Goal: Transaction & Acquisition: Purchase product/service

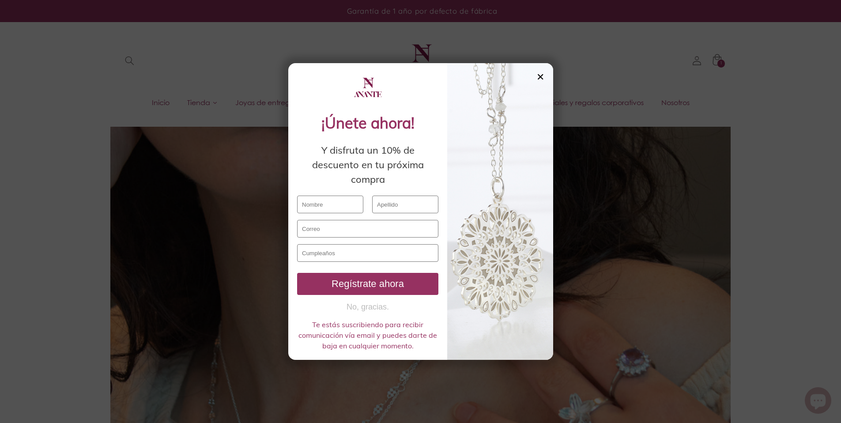
click at [537, 79] on div "✕" at bounding box center [540, 77] width 8 height 10
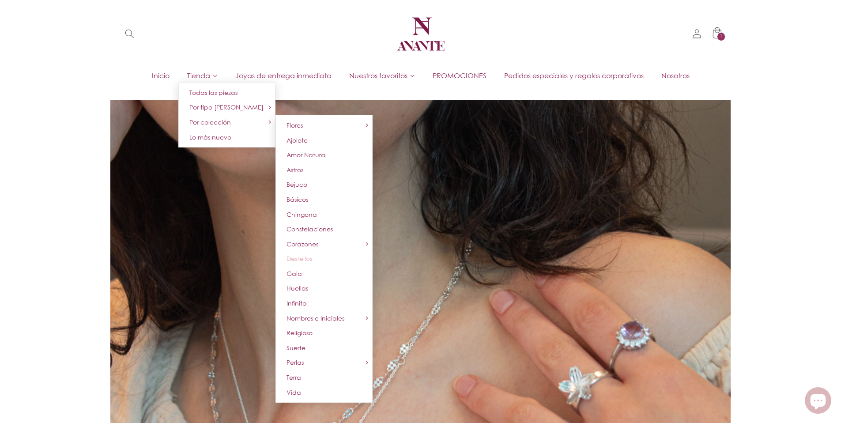
scroll to position [29, 0]
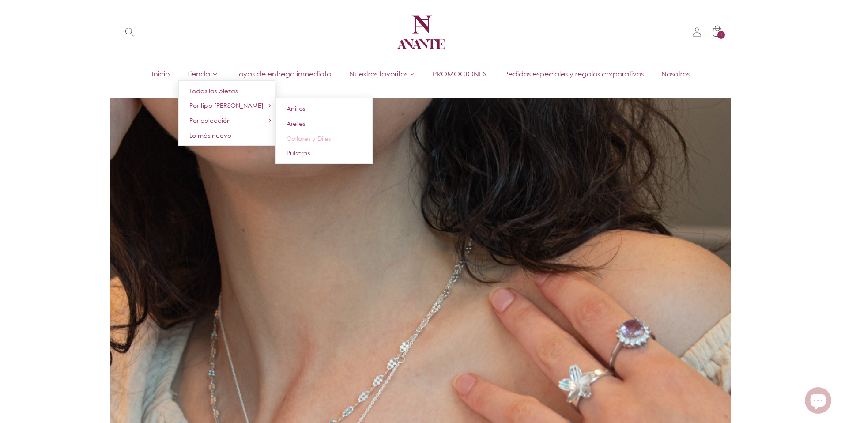
click at [296, 138] on span "Collares y Dijes" at bounding box center [308, 139] width 44 height 8
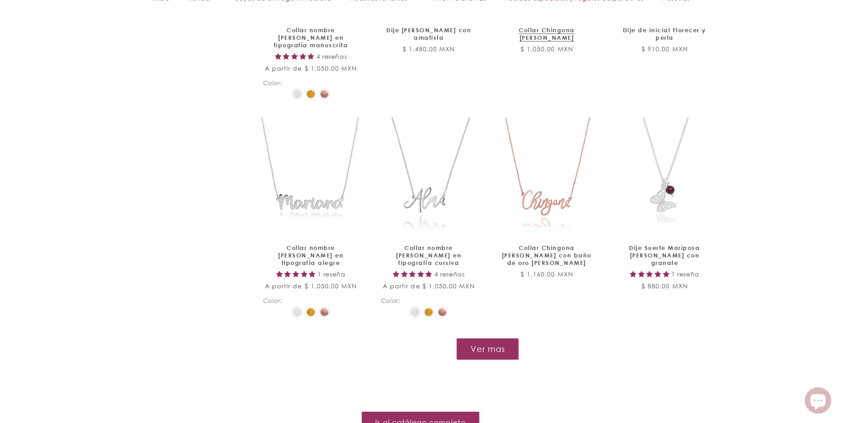
scroll to position [1006, 0]
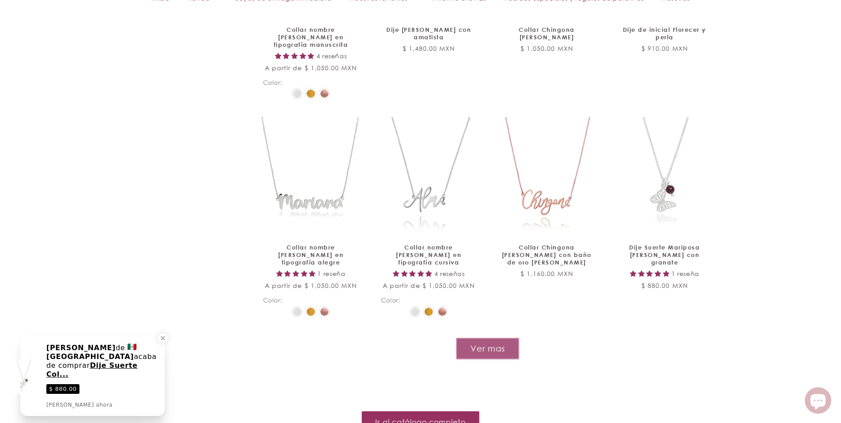
click at [512, 343] on button "Ver mas" at bounding box center [487, 349] width 63 height 22
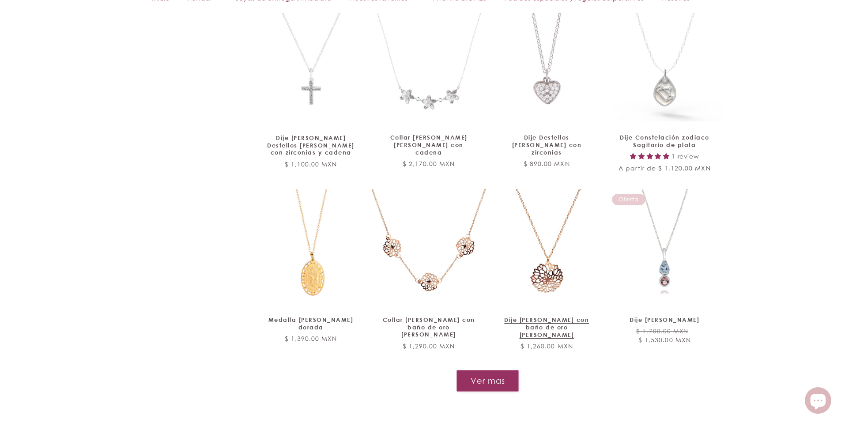
scroll to position [1733, 0]
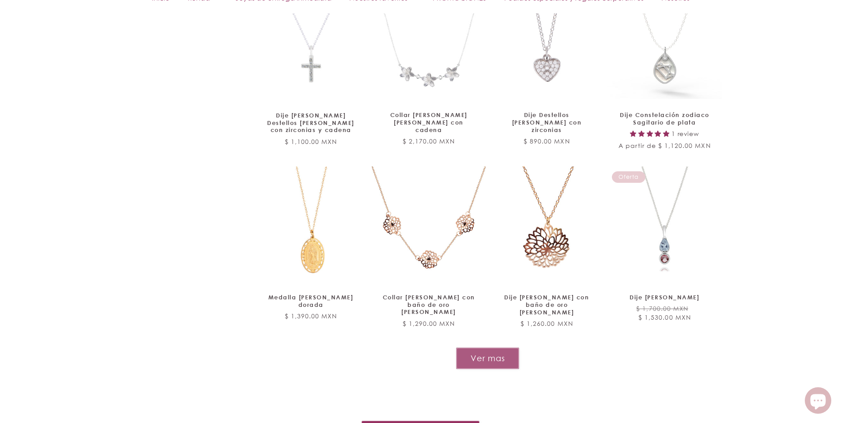
click at [494, 347] on button "Ver mas" at bounding box center [487, 358] width 63 height 22
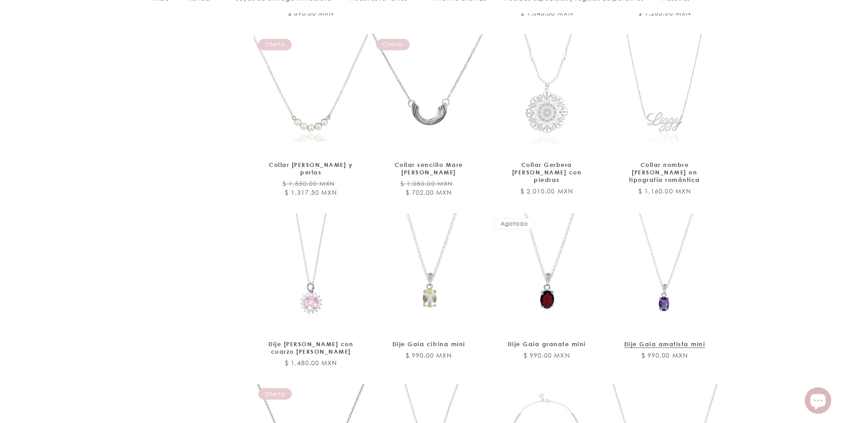
scroll to position [2222, 0]
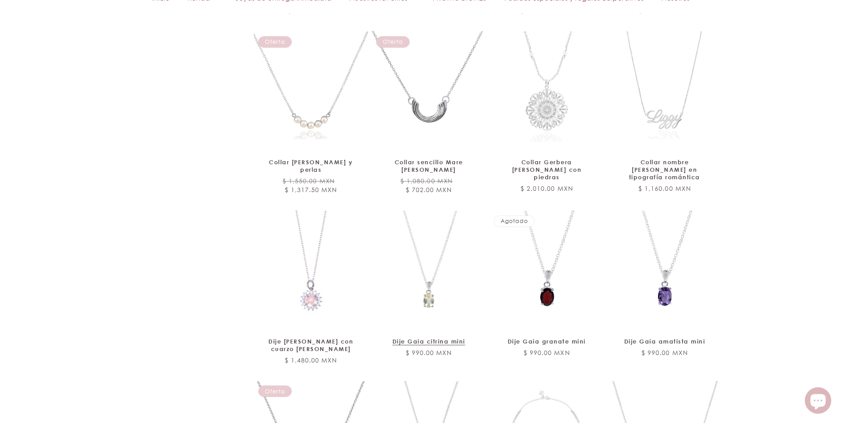
click at [438, 338] on link "Dije Gaia citrina mini" at bounding box center [429, 342] width 96 height 8
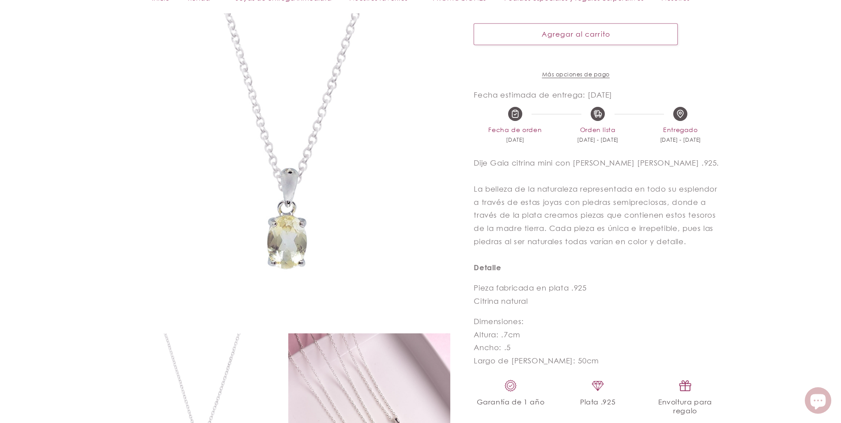
scroll to position [234, 0]
drag, startPoint x: 534, startPoint y: 309, endPoint x: 471, endPoint y: 313, distance: 62.8
click at [471, 313] on div "Dije Gaia citrina mini Dije Gaia citrina mini Sin reseñas Precio habitual $ 990…" at bounding box center [586, 289] width 271 height 760
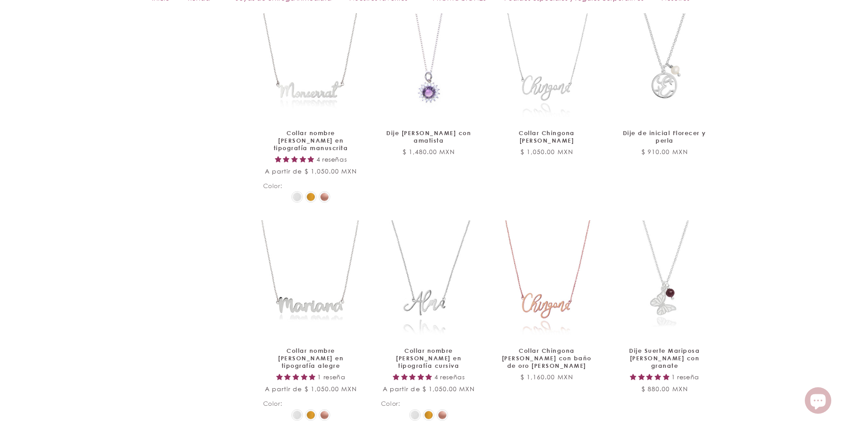
scroll to position [923, 0]
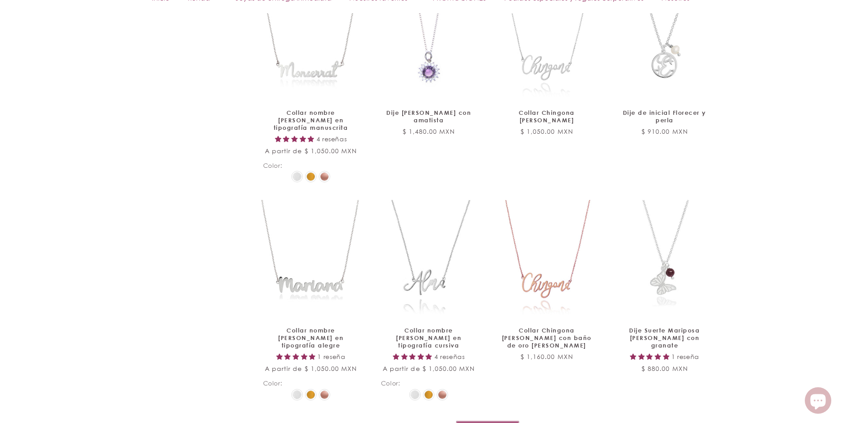
click at [483, 421] on button "Ver mas" at bounding box center [487, 432] width 63 height 22
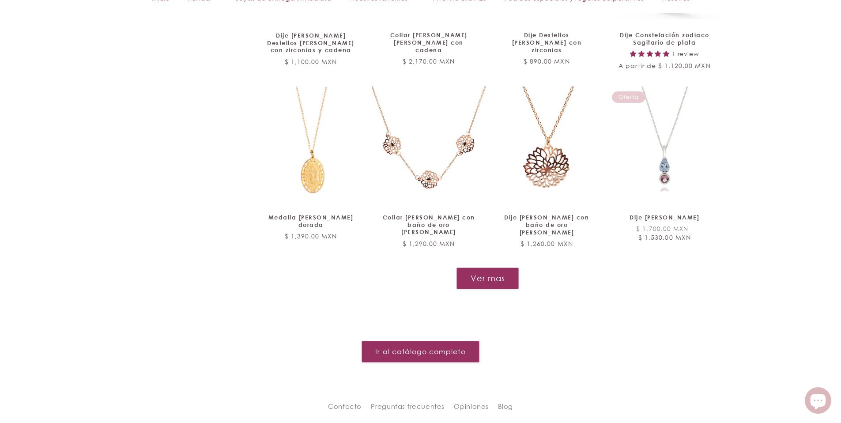
scroll to position [1814, 0]
click at [462, 267] on button "Ver mas" at bounding box center [487, 278] width 63 height 22
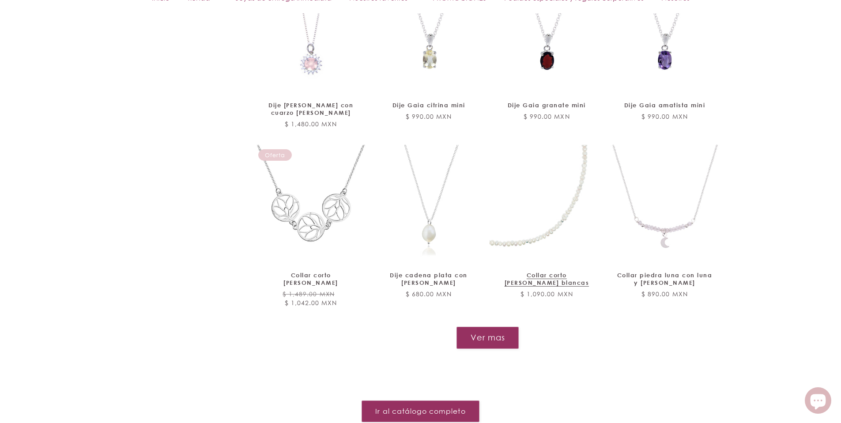
scroll to position [2460, 0]
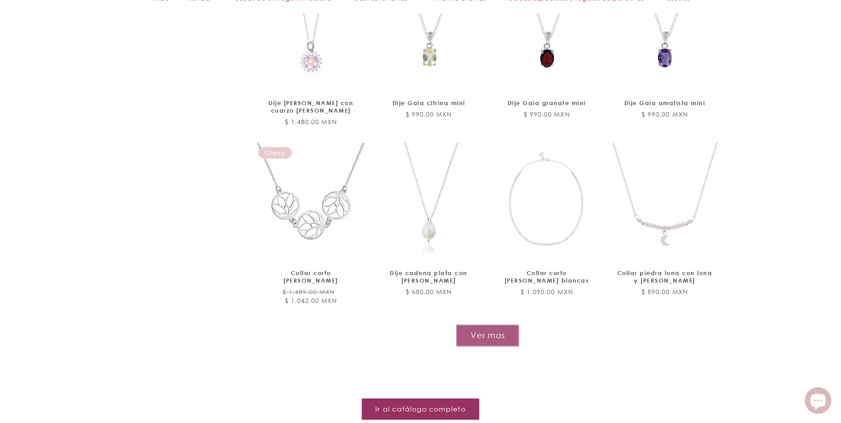
click at [503, 324] on button "Ver mas" at bounding box center [487, 335] width 63 height 22
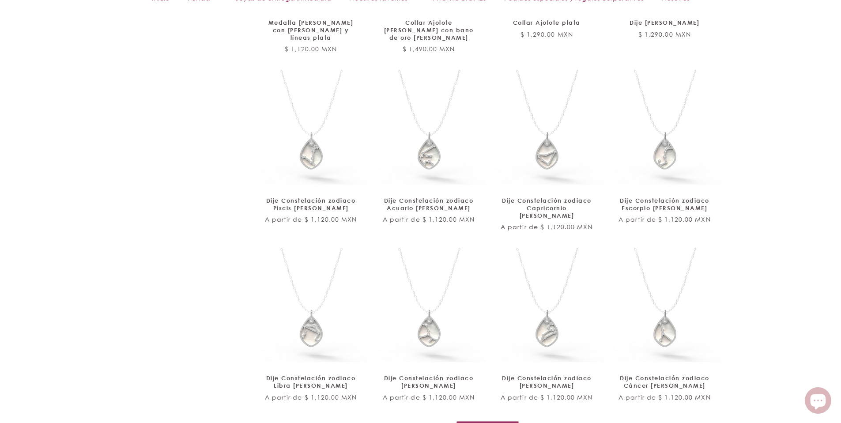
scroll to position [3066, 0]
click at [504, 420] on button "Ver mas" at bounding box center [487, 431] width 63 height 22
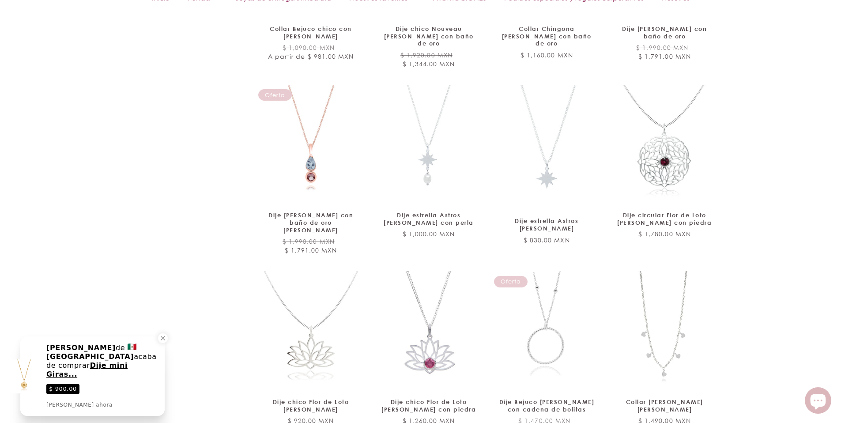
scroll to position [3766, 0]
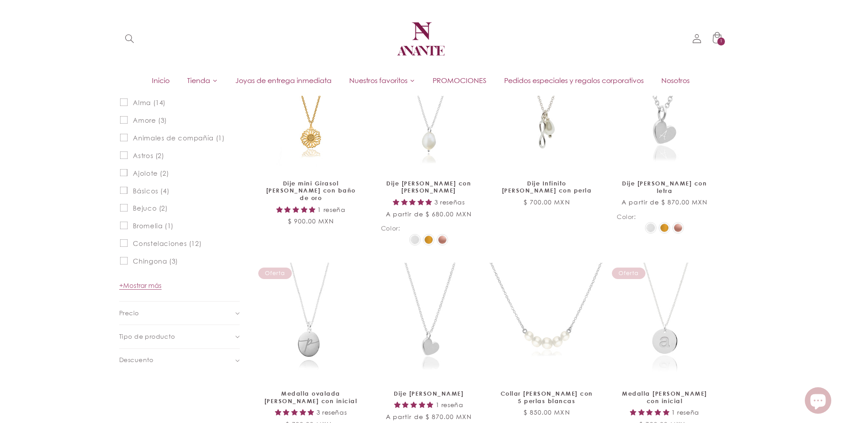
scroll to position [416, 0]
